Goal: Task Accomplishment & Management: Use online tool/utility

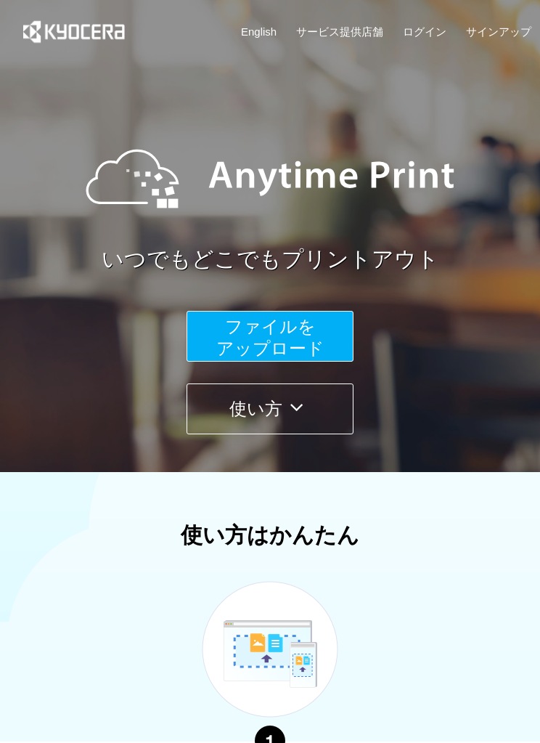
click at [323, 332] on button "ファイルを ​​アップロード" at bounding box center [270, 336] width 167 height 51
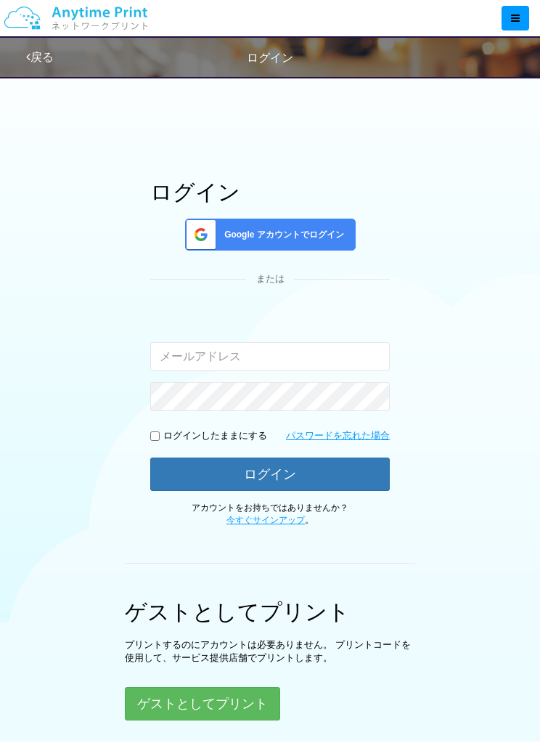
click at [179, 342] on input "email" at bounding box center [270, 356] width 240 height 29
click at [176, 359] on input "email" at bounding box center [270, 356] width 240 height 29
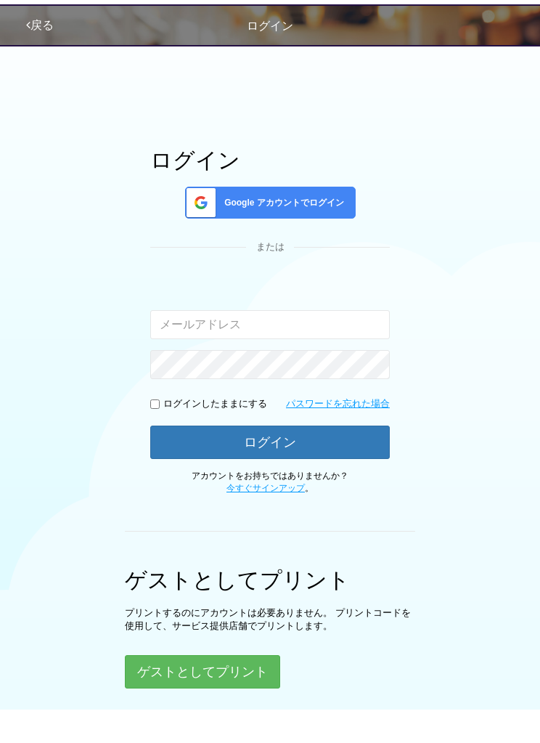
click at [194, 342] on input "email" at bounding box center [270, 356] width 240 height 29
click at [227, 219] on div "Google アカウントでログイン" at bounding box center [270, 235] width 171 height 32
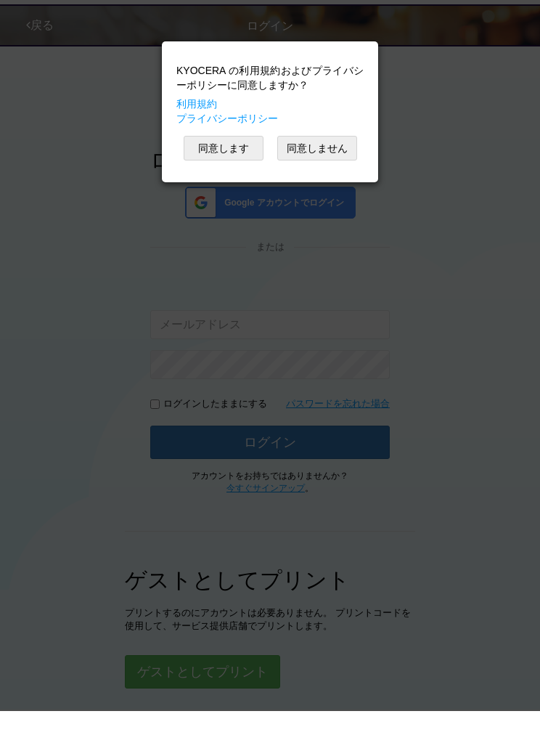
scroll to position [32, 0]
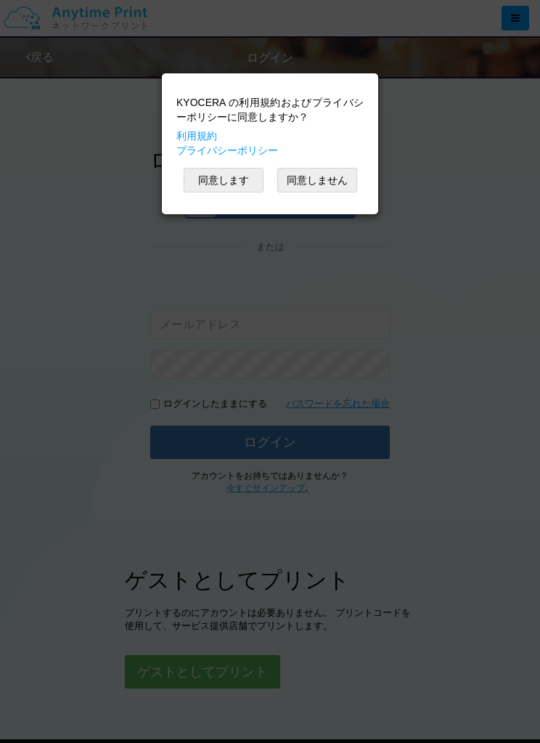
click at [199, 180] on button "同意します" at bounding box center [224, 180] width 80 height 25
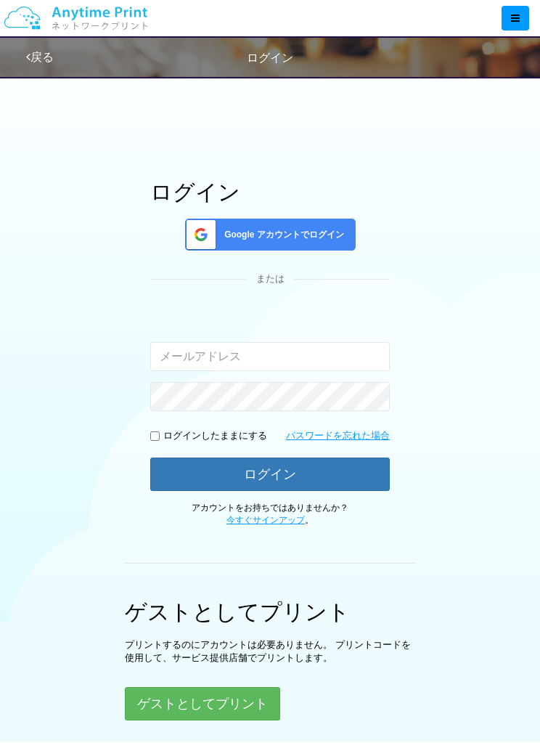
scroll to position [5, 0]
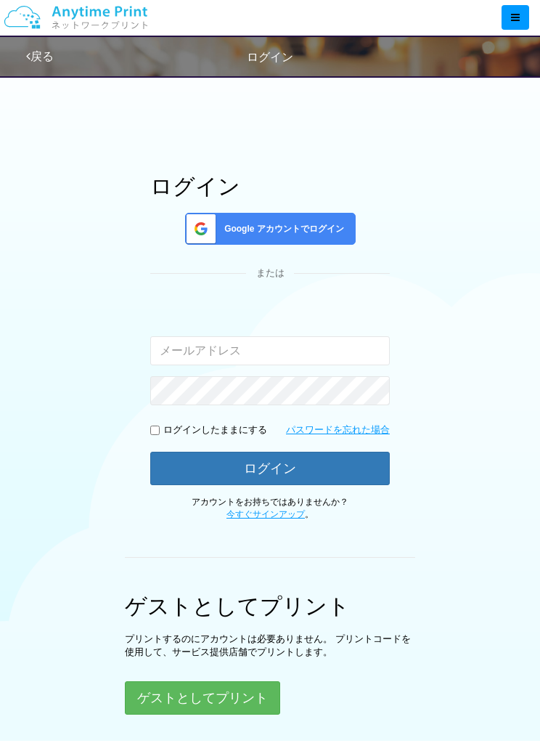
click at [247, 683] on button "ゲストとしてプリント" at bounding box center [202, 698] width 155 height 33
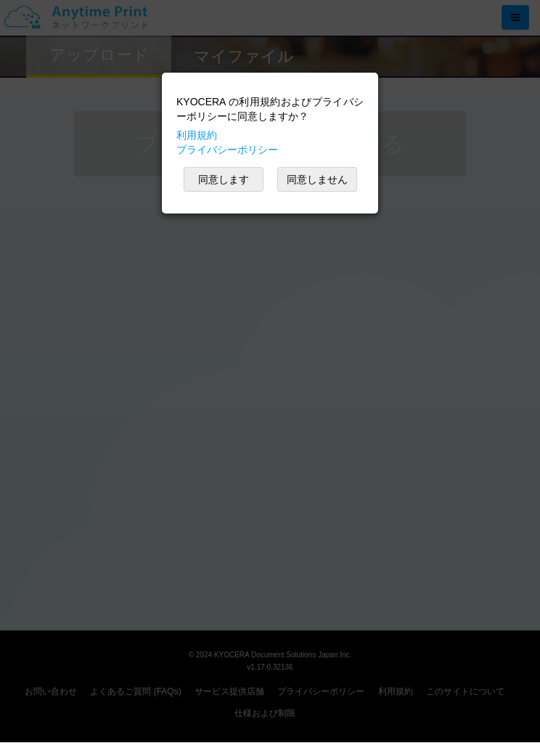
click at [494, 290] on div "KYOCERA の利用規約およびプライバシーポリシーに同意しますか？ 利用規約 プライバシーポリシー 同意します 同意しません" at bounding box center [270, 371] width 540 height 743
click at [500, 285] on div "KYOCERA の利用規約およびプライバシーポリシーに同意しますか？ 利用規約 プライバシーポリシー 同意します 同意しません" at bounding box center [270, 371] width 540 height 743
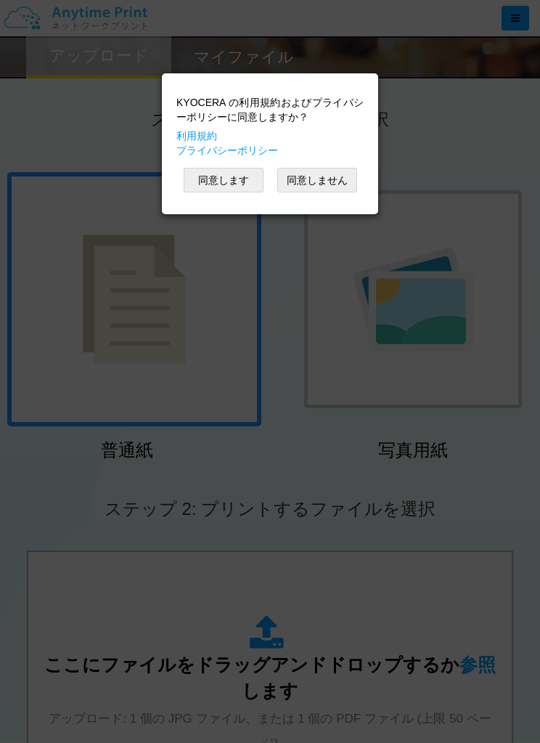
click at [183, 389] on div "KYOCERA の利用規約およびプライバシーポリシーに同意しますか？ 利用規約 プライバシーポリシー 同意します 同意しません" at bounding box center [270, 371] width 540 height 743
click at [197, 385] on div "KYOCERA の利用規約およびプライバシーポリシーに同意しますか？ 利用規約 プライバシーポリシー 同意します 同意しません" at bounding box center [270, 371] width 540 height 743
click at [213, 373] on div "KYOCERA の利用規約およびプライバシーポリシーに同意しますか？ 利用規約 プライバシーポリシー 同意します 同意しません" at bounding box center [270, 371] width 540 height 743
click at [239, 183] on button "同意します" at bounding box center [224, 180] width 80 height 25
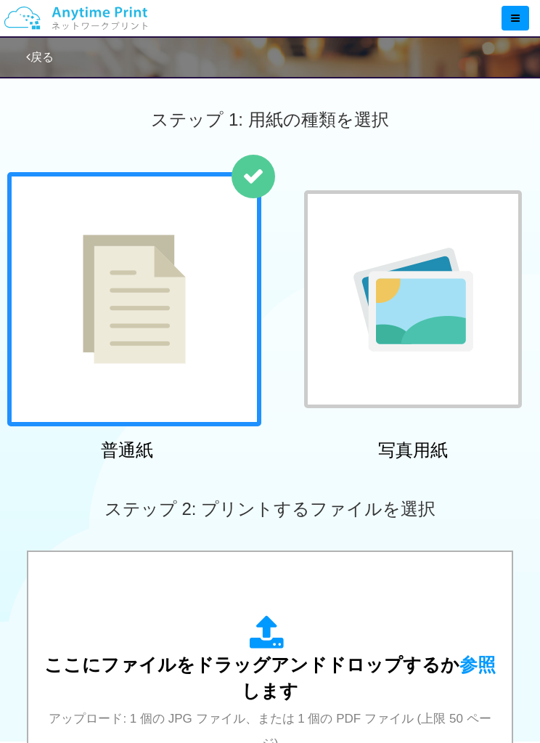
click at [214, 317] on div at bounding box center [134, 299] width 254 height 254
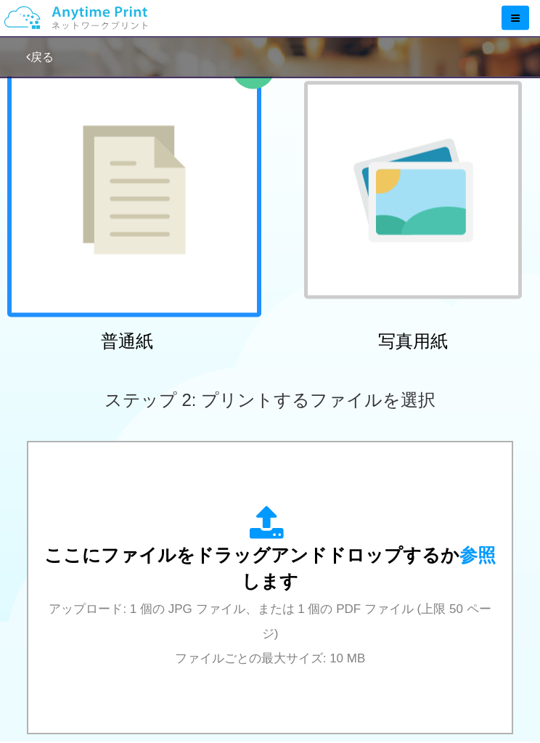
scroll to position [110, 0]
click at [477, 571] on div "ここにファイルをドラッグアンドドロップするか 参照 します アップロード: 1 個の JPG ファイル、または 1 個の PDF ファイル (上限 50 ペー…" at bounding box center [270, 587] width 455 height 164
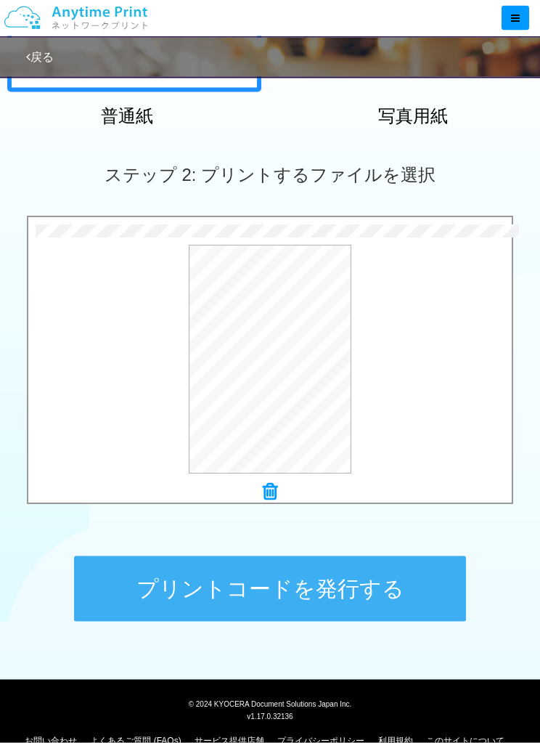
scroll to position [335, 0]
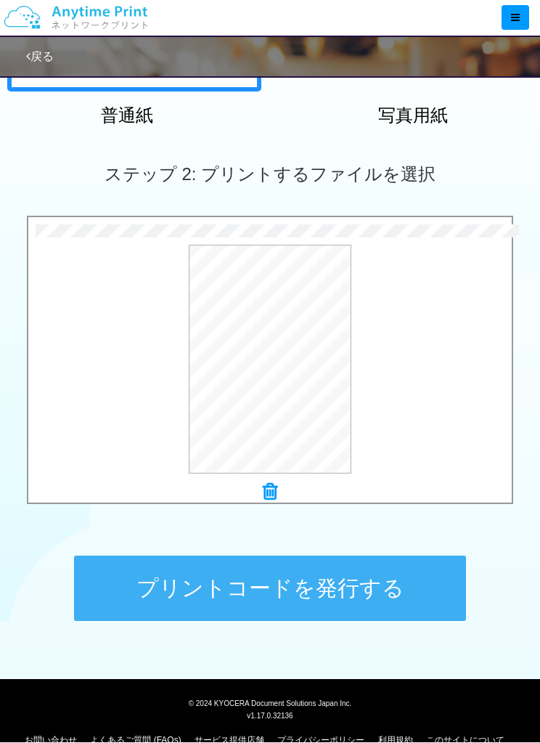
click at [433, 589] on button "プリントコードを発行する" at bounding box center [270, 588] width 392 height 65
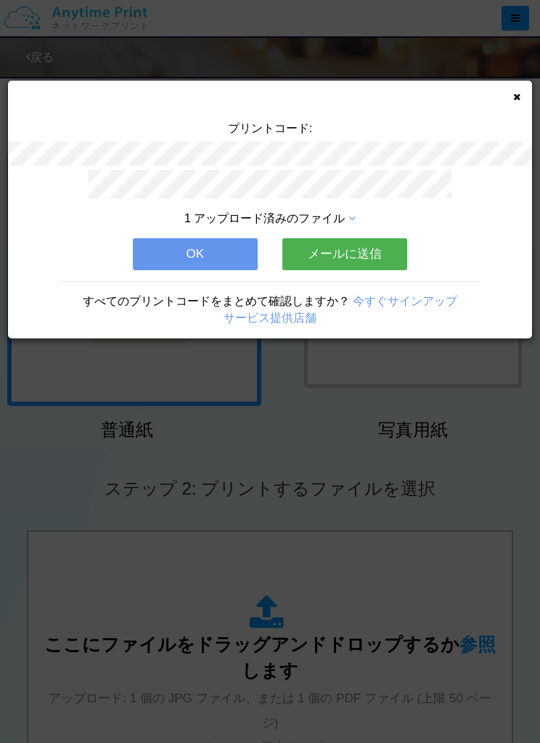
scroll to position [24, 0]
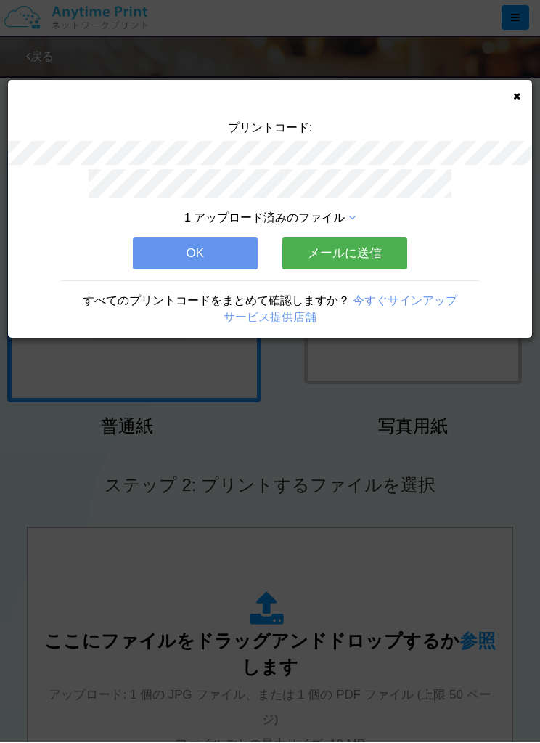
click at [40, 599] on div "プリントコード: 1 アップロード済みのファイル OK メールに送信 すべてのプリントコードをまとめて確認しますか？ 今すぐサインアップ サービス提供店舗" at bounding box center [270, 371] width 540 height 743
click at [55, 603] on div "プリントコード: 1 アップロード済みのファイル OK メールに送信 すべてのプリントコードをまとめて確認しますか？ 今すぐサインアップ サービス提供店舗" at bounding box center [270, 371] width 540 height 743
